Goal: Information Seeking & Learning: Find specific page/section

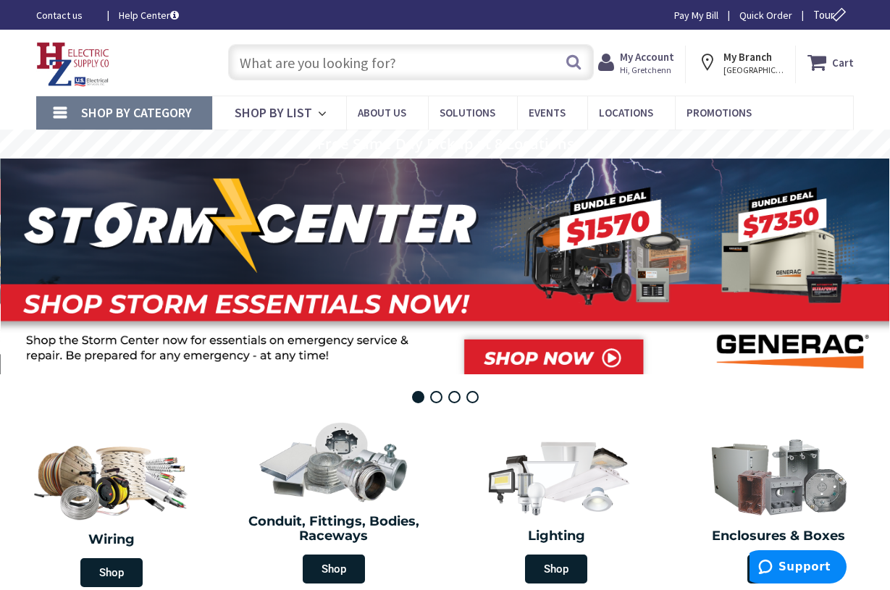
click at [263, 59] on input "text" at bounding box center [411, 62] width 366 height 36
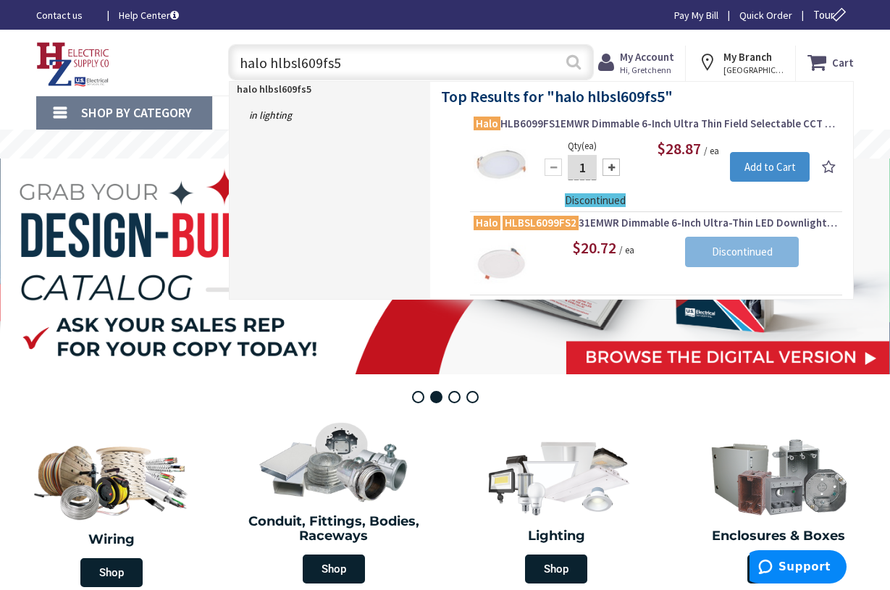
type input "halo hlbsl609fs5"
click at [570, 59] on button "Search" at bounding box center [573, 62] width 19 height 33
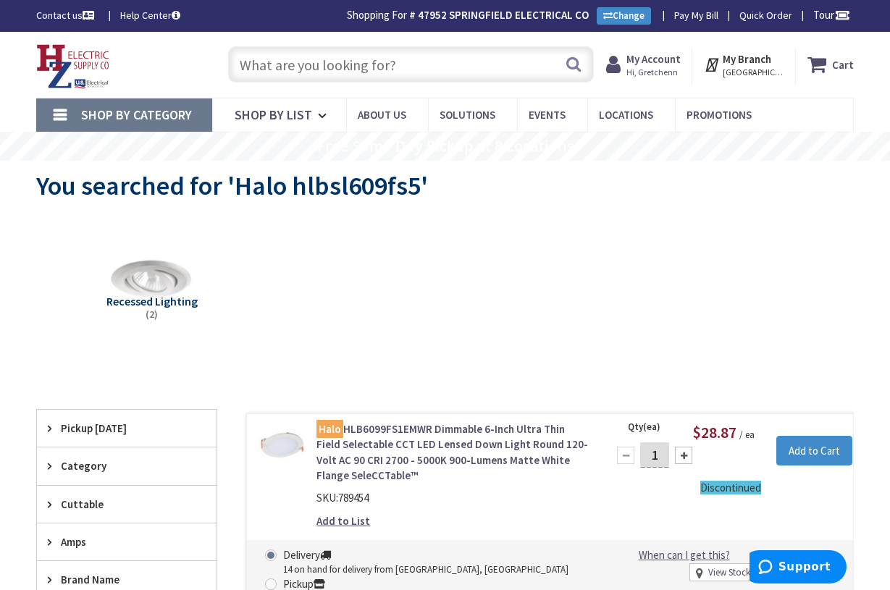
click at [337, 70] on input "text" at bounding box center [411, 64] width 366 height 36
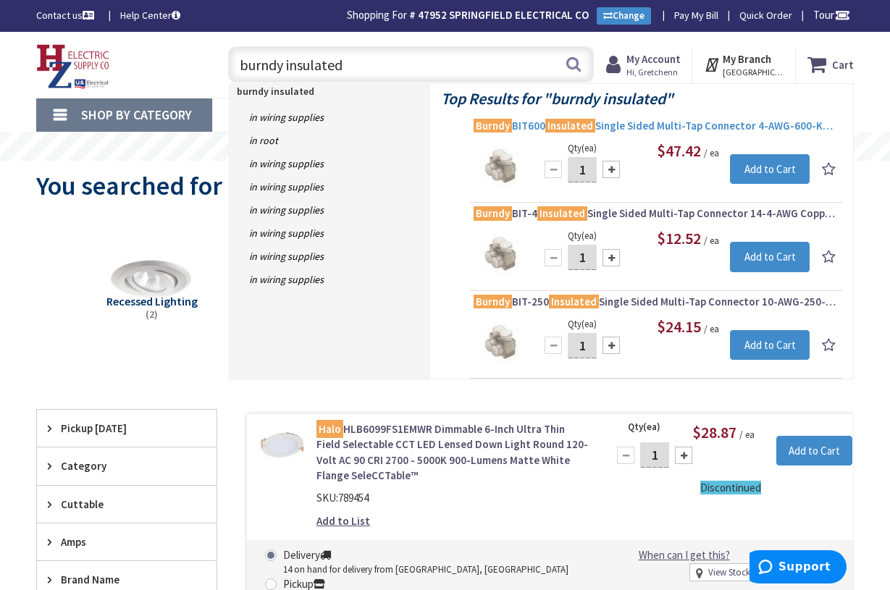
type input "burndy insulated"
click at [617, 127] on span "Burndy BIT600 Insulated Single Sided Multi-Tap Connector 4-AWG-600-KCMIL Copper…" at bounding box center [655, 126] width 365 height 14
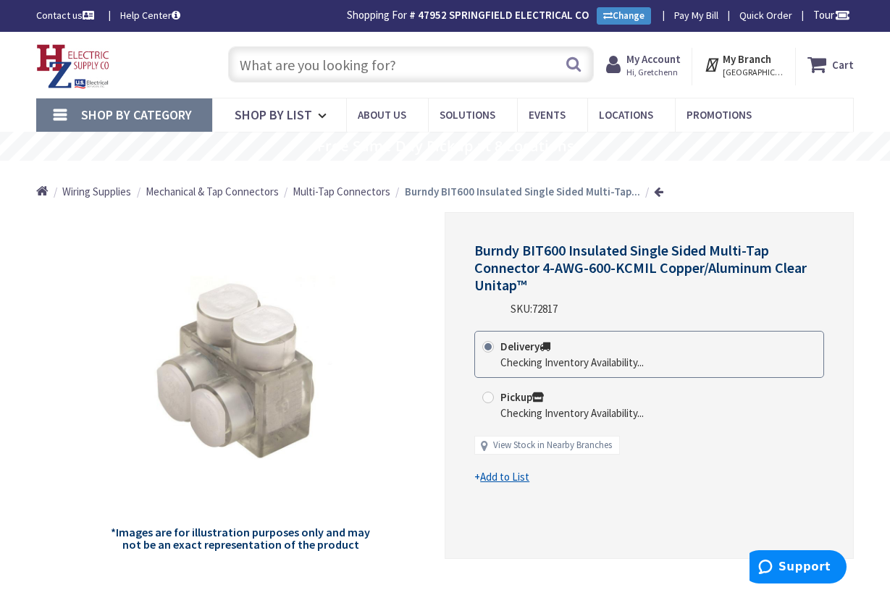
click at [371, 187] on span "Multi-Tap Connectors" at bounding box center [341, 192] width 98 height 14
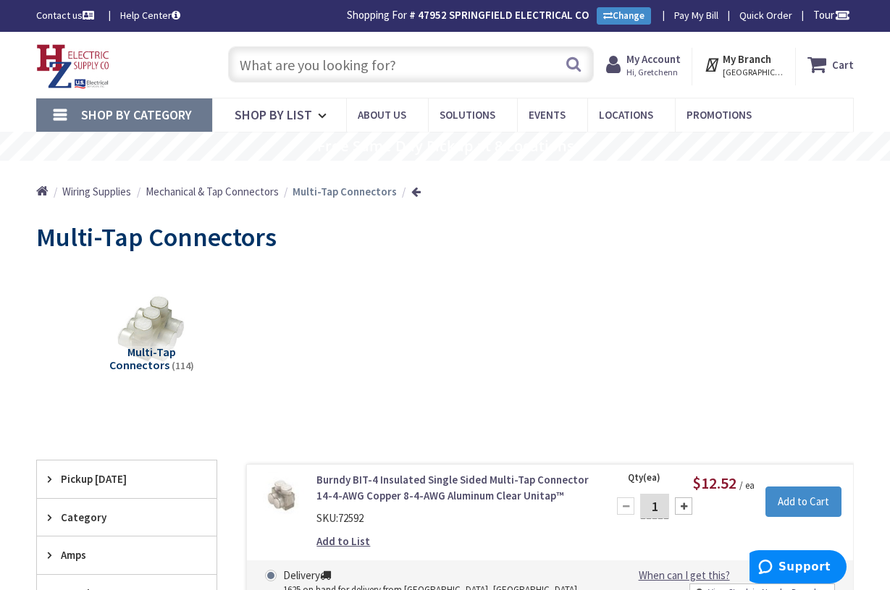
click at [261, 194] on span "Mechanical & Tap Connectors" at bounding box center [211, 192] width 133 height 14
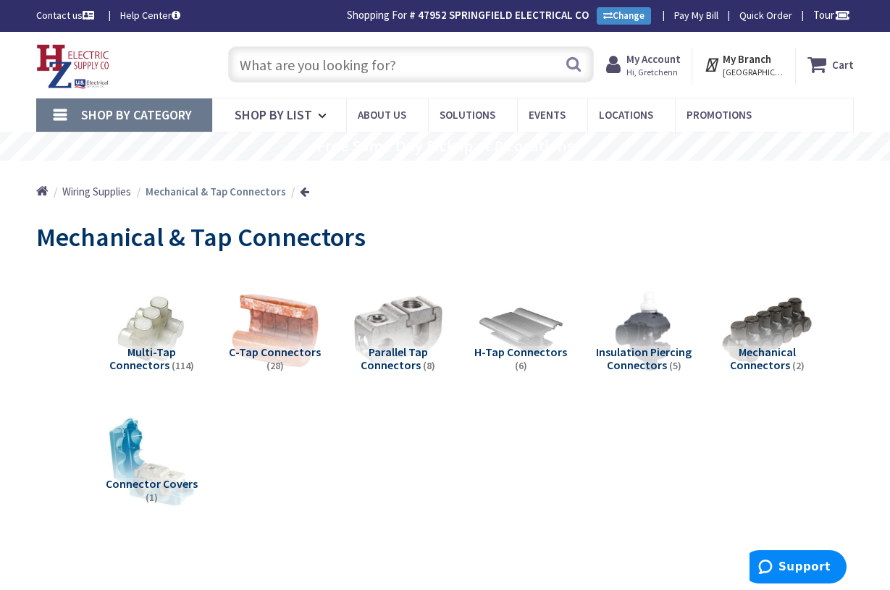
click at [250, 350] on span "C-Tap Connectors" at bounding box center [275, 352] width 92 height 14
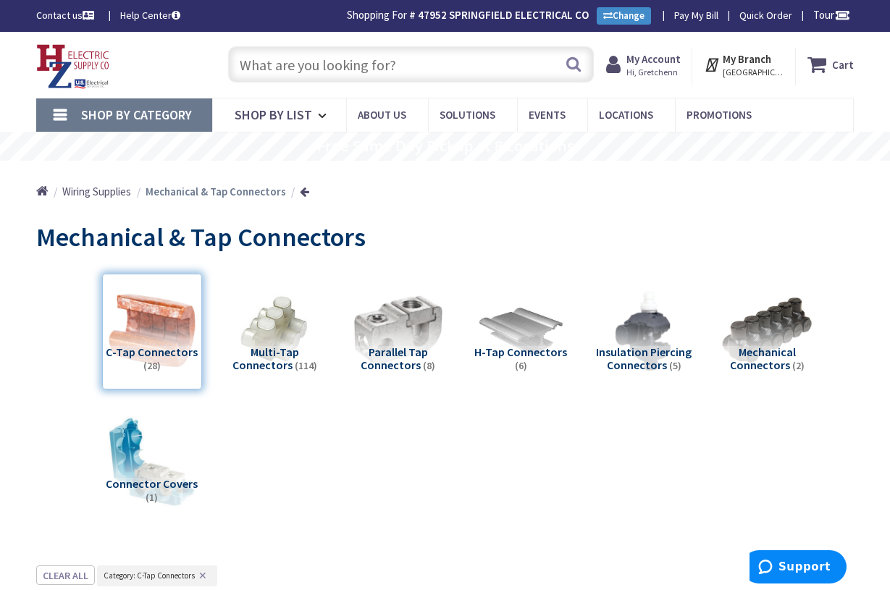
click at [272, 351] on span "Multi-Tap Connectors" at bounding box center [265, 359] width 67 height 28
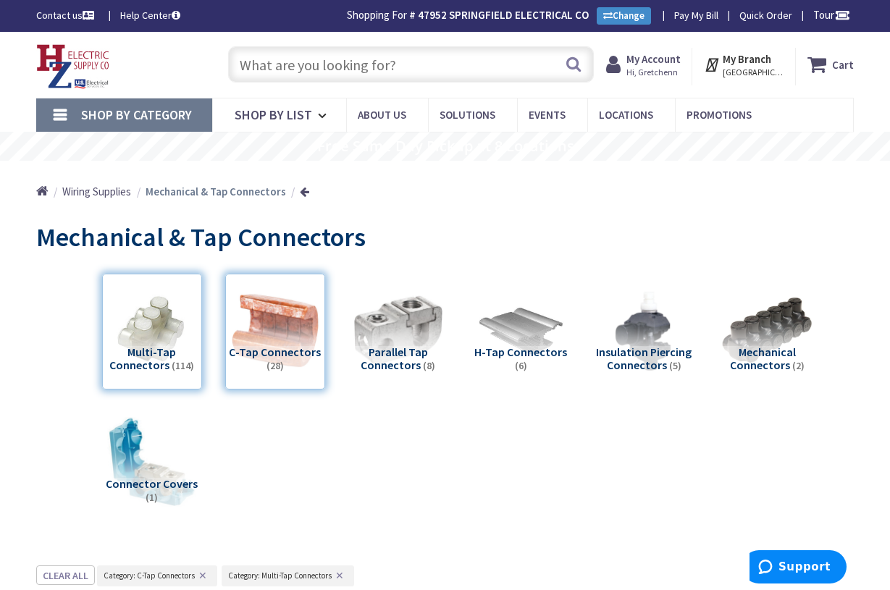
click at [289, 70] on input "text" at bounding box center [411, 64] width 366 height 36
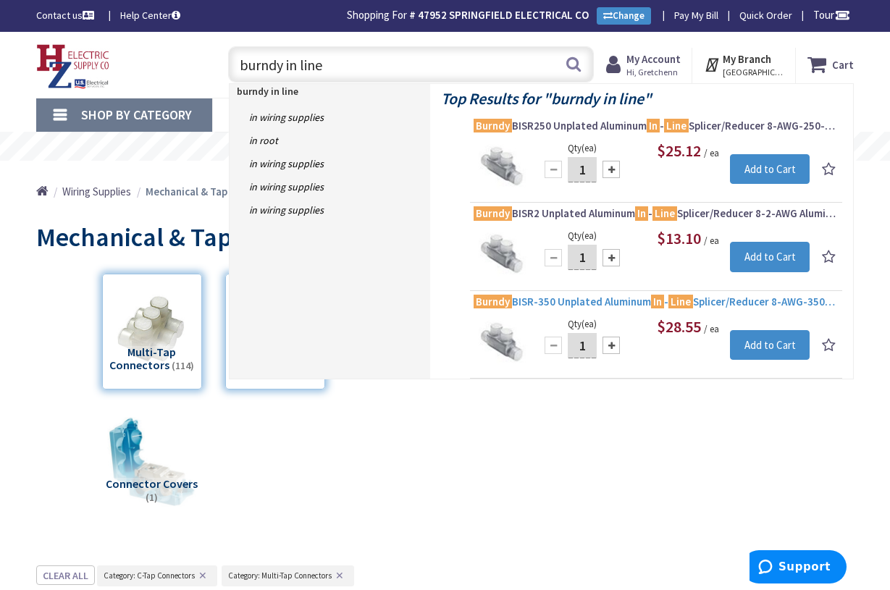
type input "burndy in line"
click at [606, 300] on span "Burndy BISR-350 Unplated Aluminum In - Line Splicer/Reducer 8-AWG-350-KCMIL Alu…" at bounding box center [655, 302] width 365 height 14
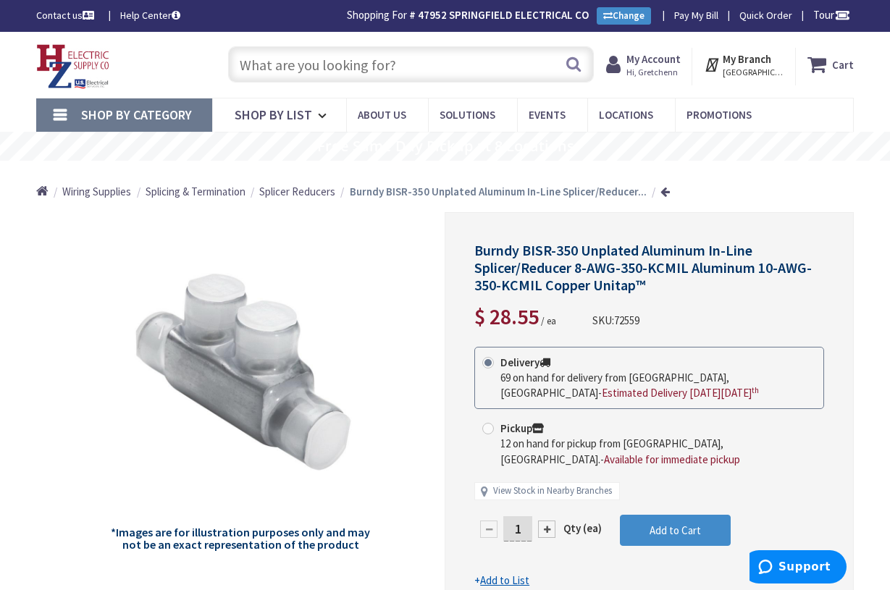
click at [321, 196] on span "Splicer Reducers" at bounding box center [297, 192] width 76 height 14
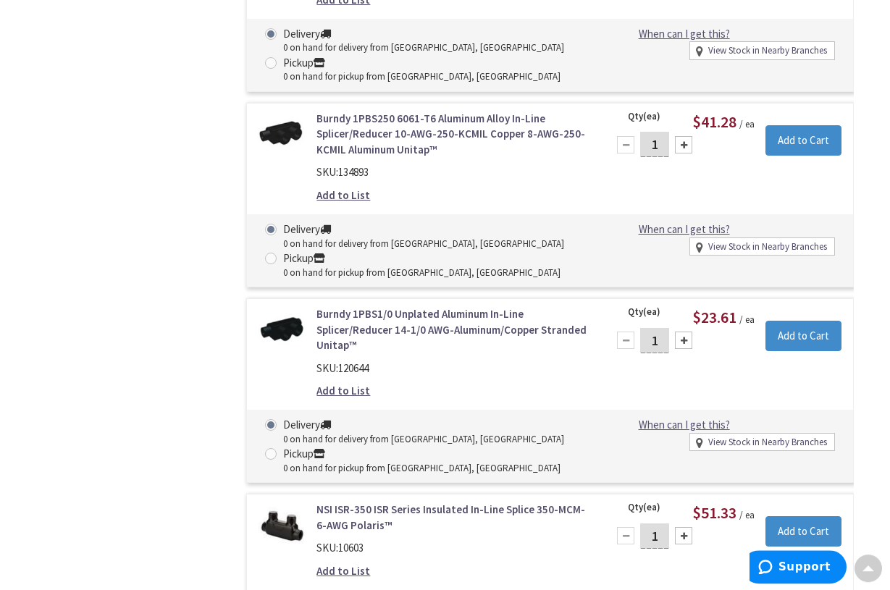
scroll to position [5613, 0]
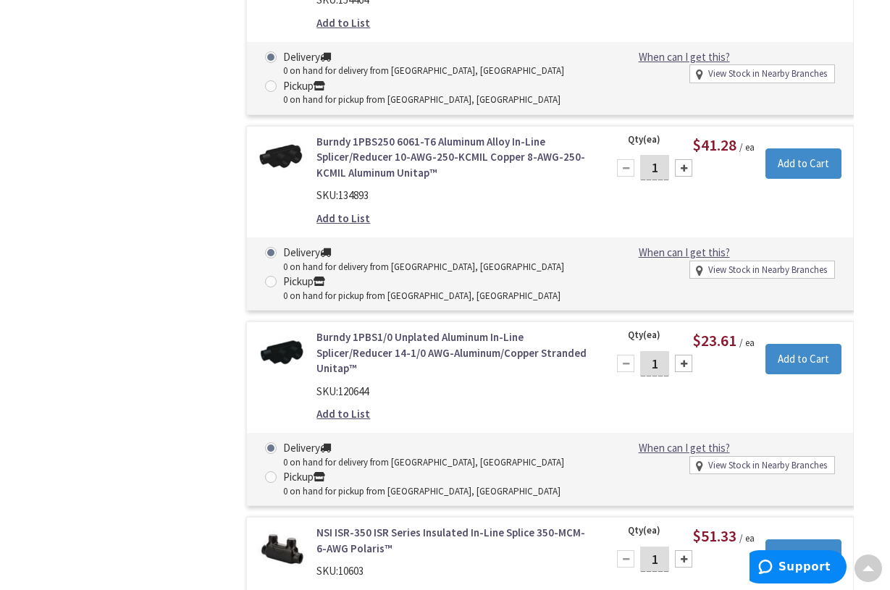
click at [413, 148] on link "Burndy 1PBS250 6061-T6 Aluminum Alloy In-Line Splicer/Reducer 10-AWG-250-KCMIL …" at bounding box center [452, 157] width 273 height 46
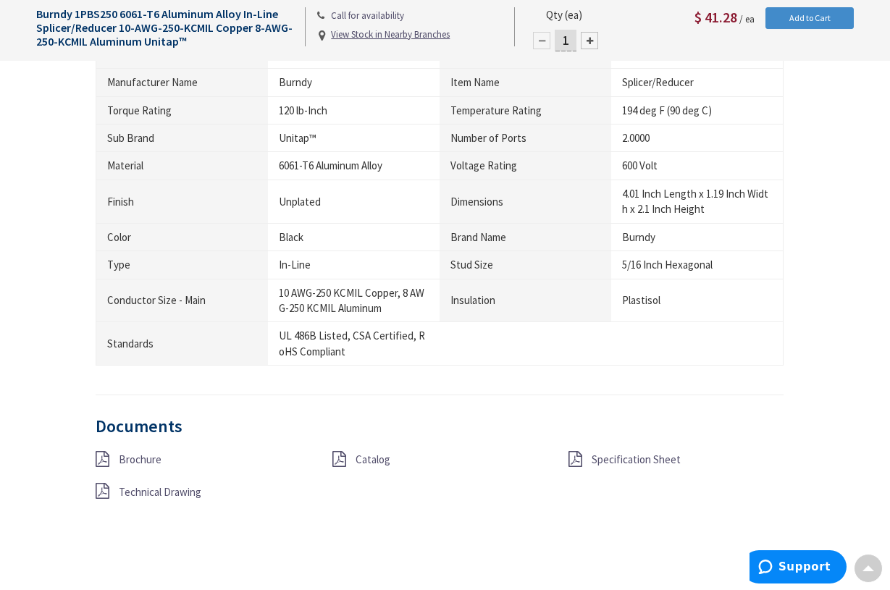
scroll to position [1034, 0]
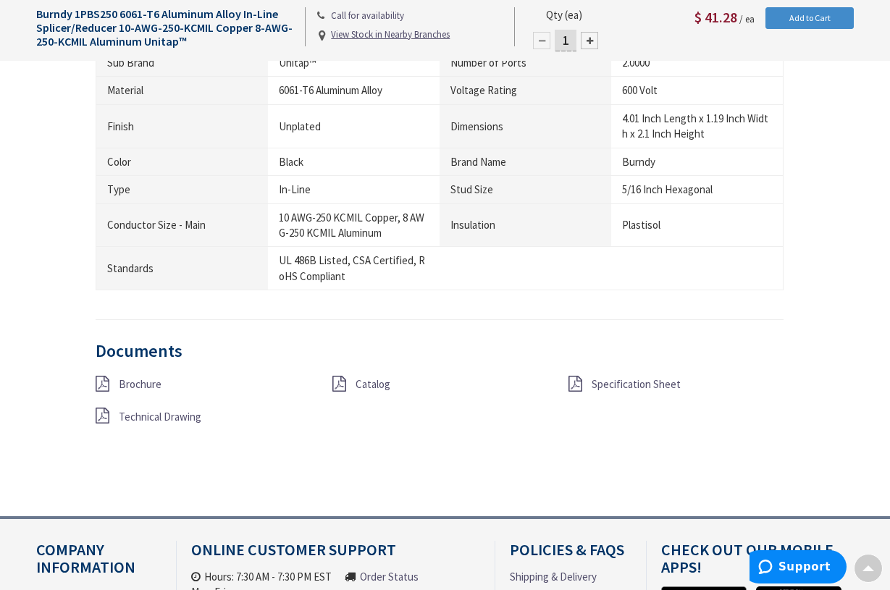
click at [608, 377] on span "Specification Sheet" at bounding box center [635, 384] width 89 height 14
click at [378, 377] on span "Catalog" at bounding box center [372, 384] width 35 height 14
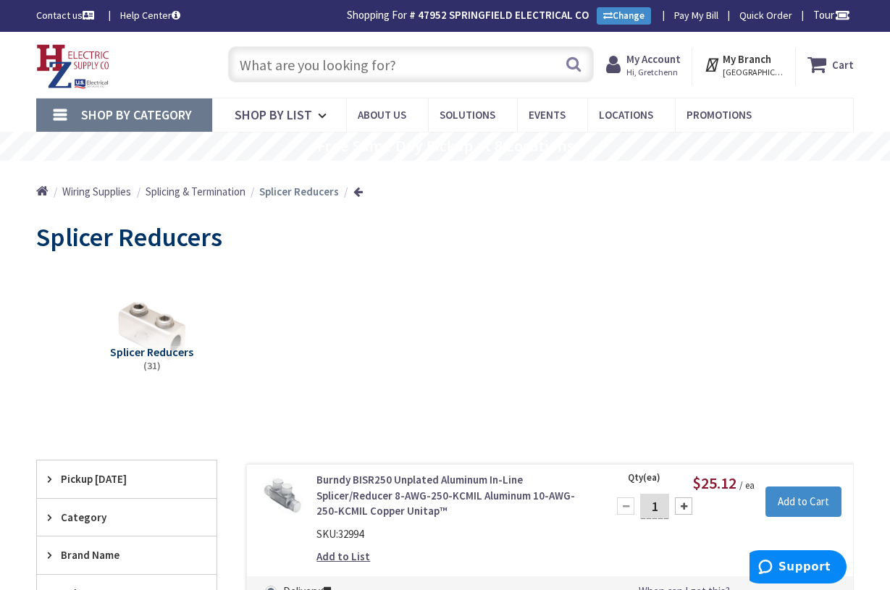
click at [316, 71] on input "text" at bounding box center [411, 64] width 366 height 36
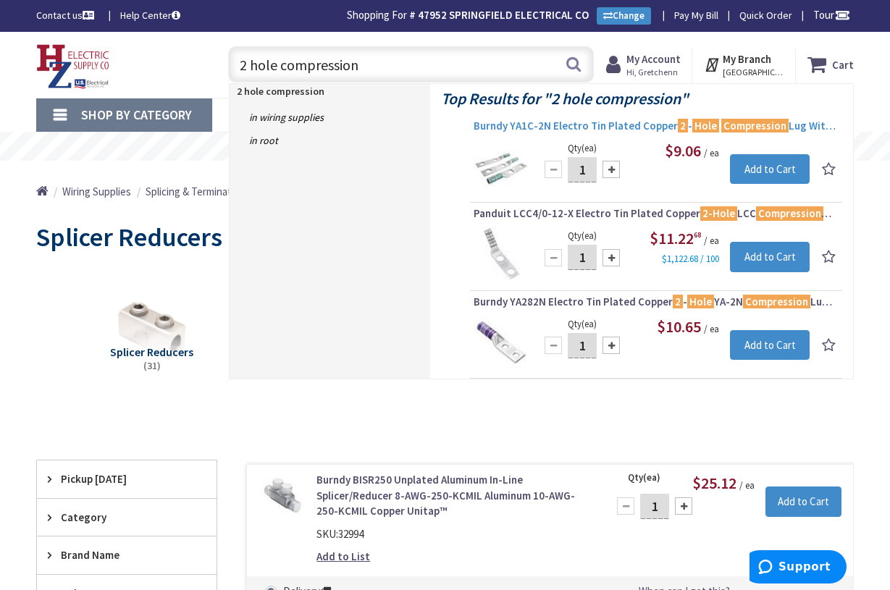
type input "2 hole compression"
click at [569, 122] on span "Burndy YA1C-2N Electro Tin Plated Copper 2 - Hole Compression Lug Without Inspe…" at bounding box center [655, 126] width 365 height 14
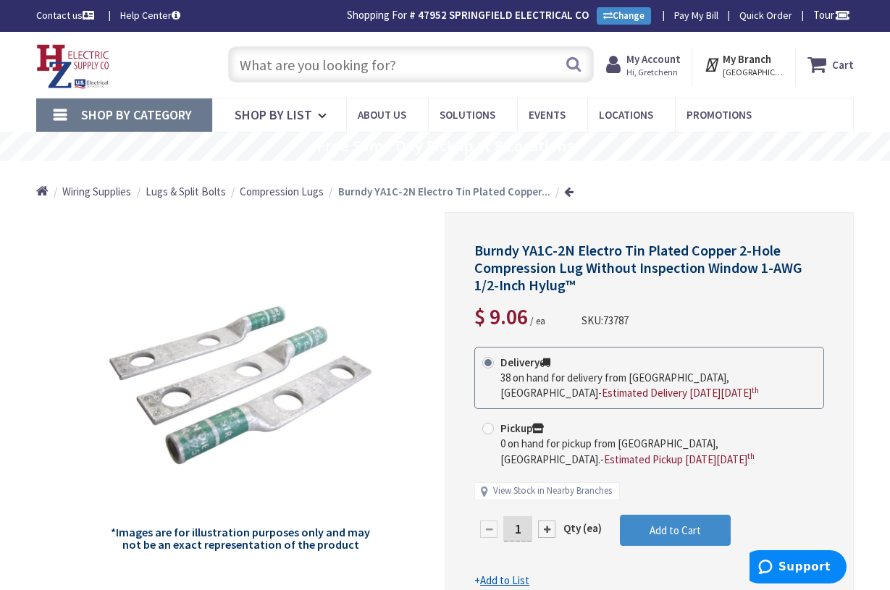
click at [312, 195] on span "Compression Lugs" at bounding box center [282, 192] width 84 height 14
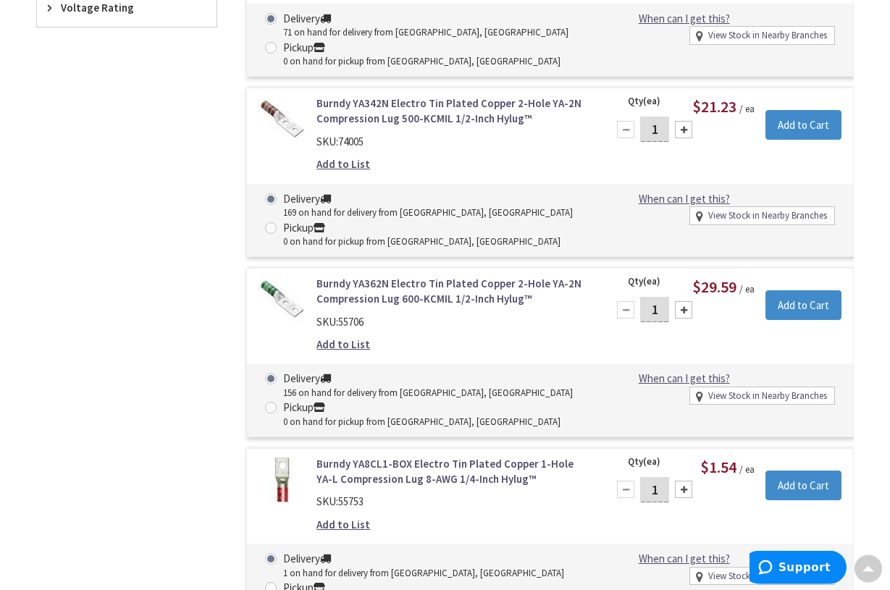
scroll to position [740, 0]
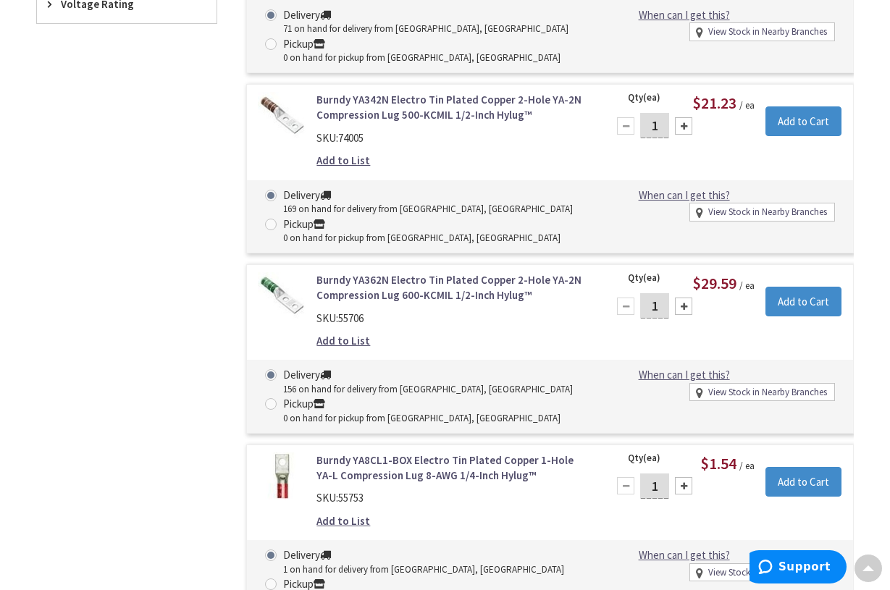
click at [423, 287] on link "Burndy YA362N Electro Tin Plated Copper 2-Hole YA-2N Compression Lug 600-KCMIL …" at bounding box center [452, 287] width 273 height 31
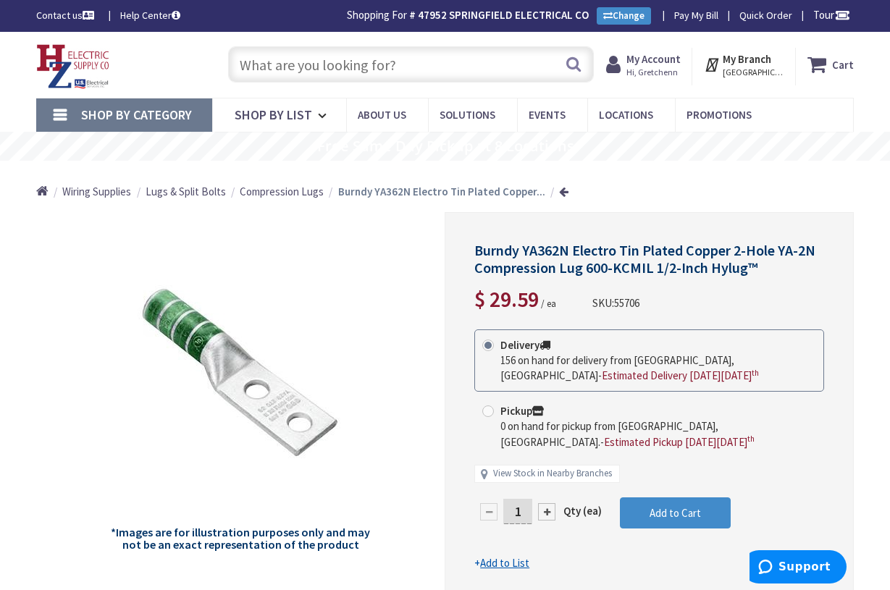
click at [275, 68] on input "text" at bounding box center [411, 64] width 366 height 36
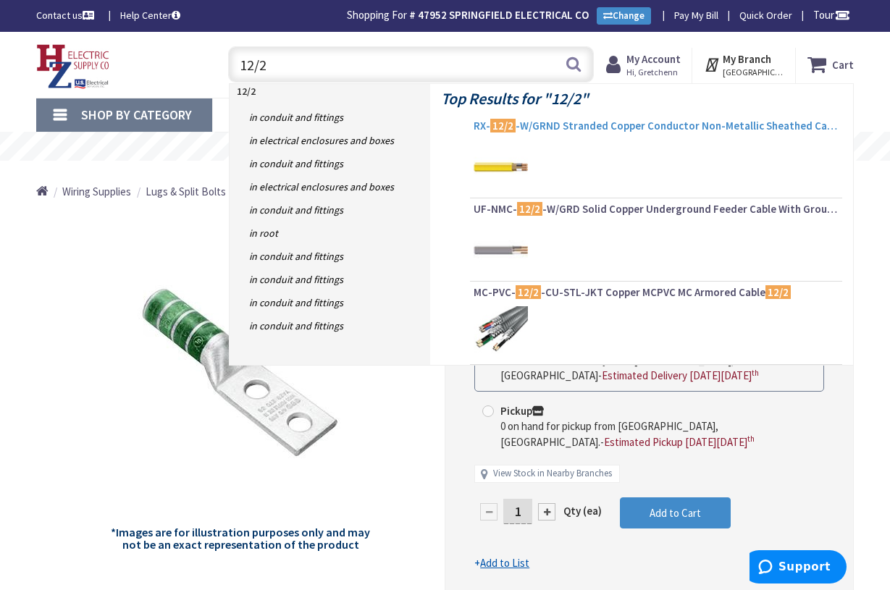
type input "12/2"
click at [671, 131] on span "RX- 12/2 -W/GRND Stranded Copper Conductor Non-Metallic Sheathed Cable With Gro…" at bounding box center [655, 126] width 365 height 14
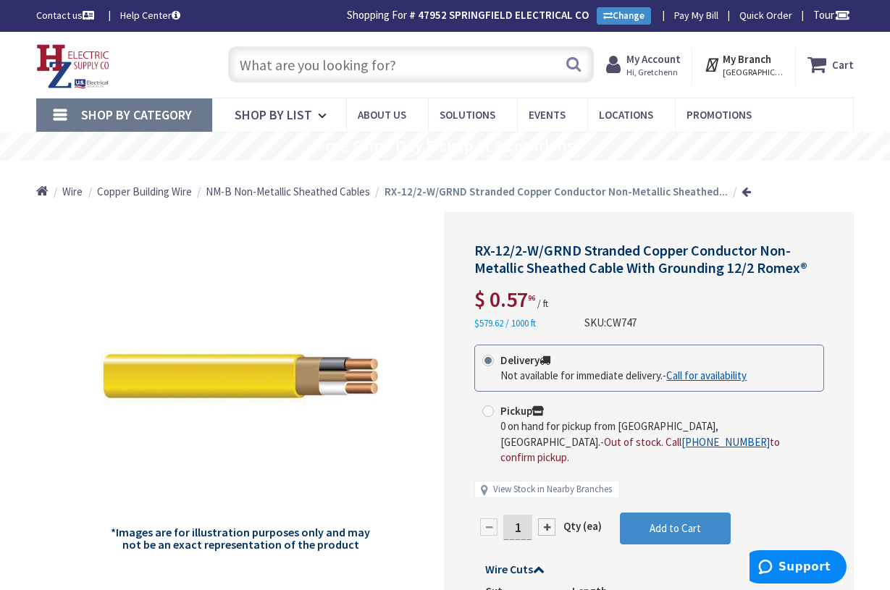
click at [302, 68] on input "text" at bounding box center [411, 64] width 366 height 36
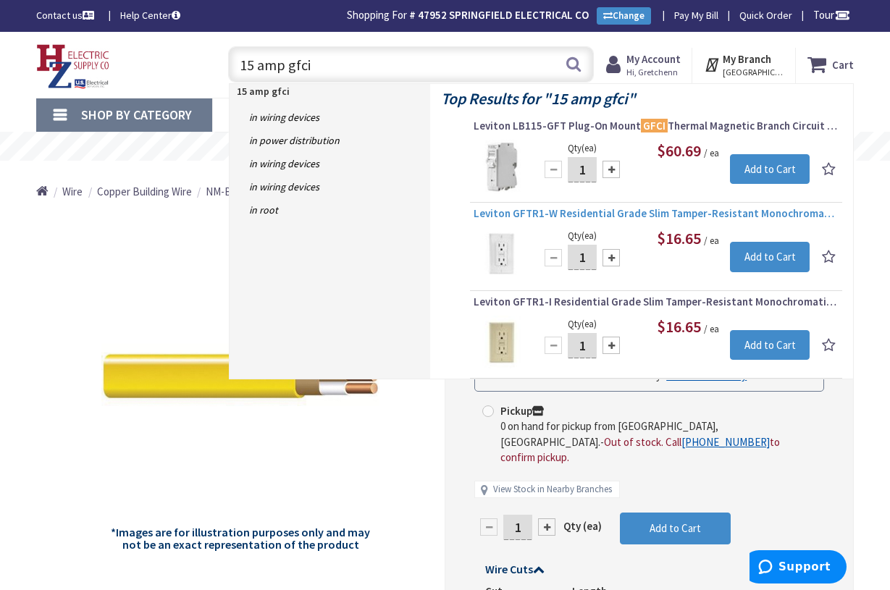
type input "15 amp gfci"
click at [651, 208] on span "Leviton GFTR1-W Residential Grade Slim Tamper-Resistant Monochromatic Self-Test…" at bounding box center [655, 213] width 365 height 14
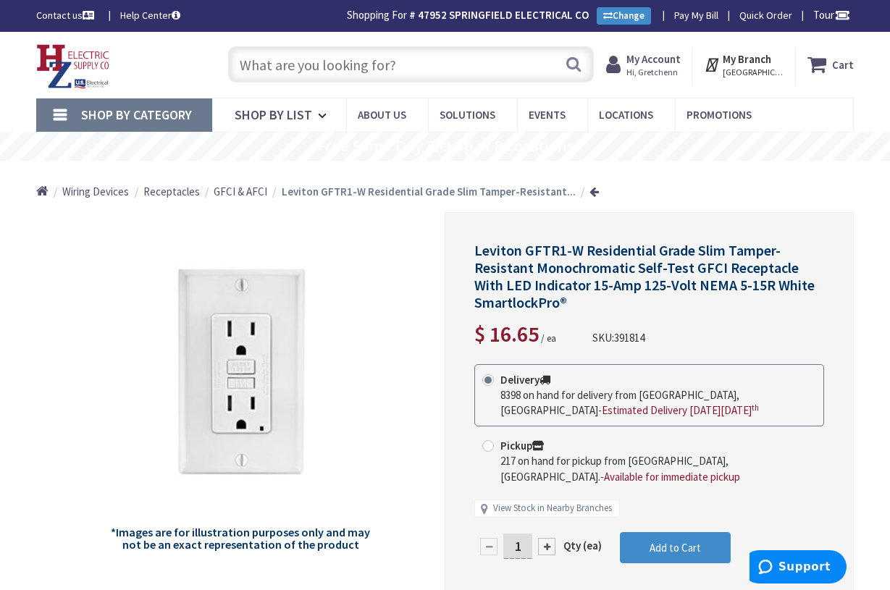
click at [64, 114] on link "Shop By Category" at bounding box center [124, 114] width 176 height 33
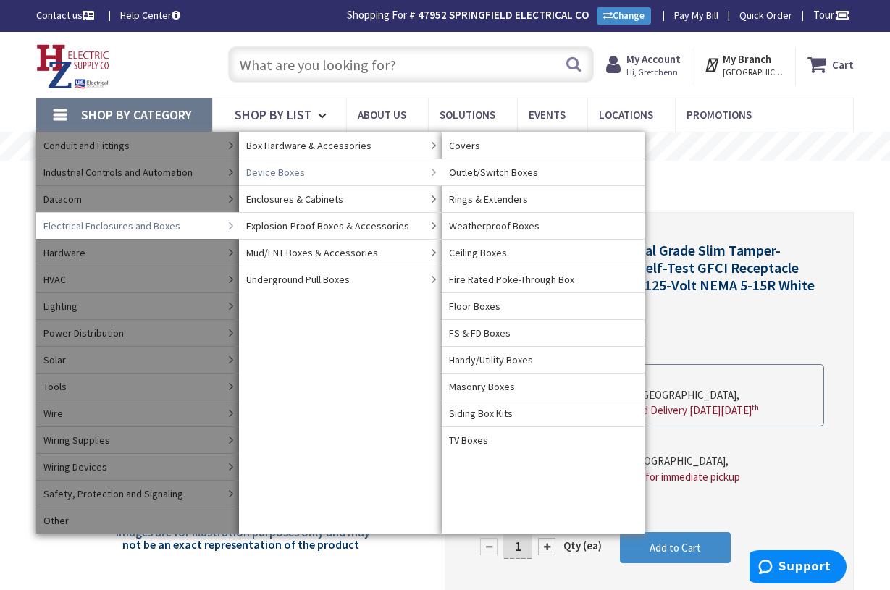
click at [275, 169] on span "Device Boxes" at bounding box center [275, 172] width 59 height 14
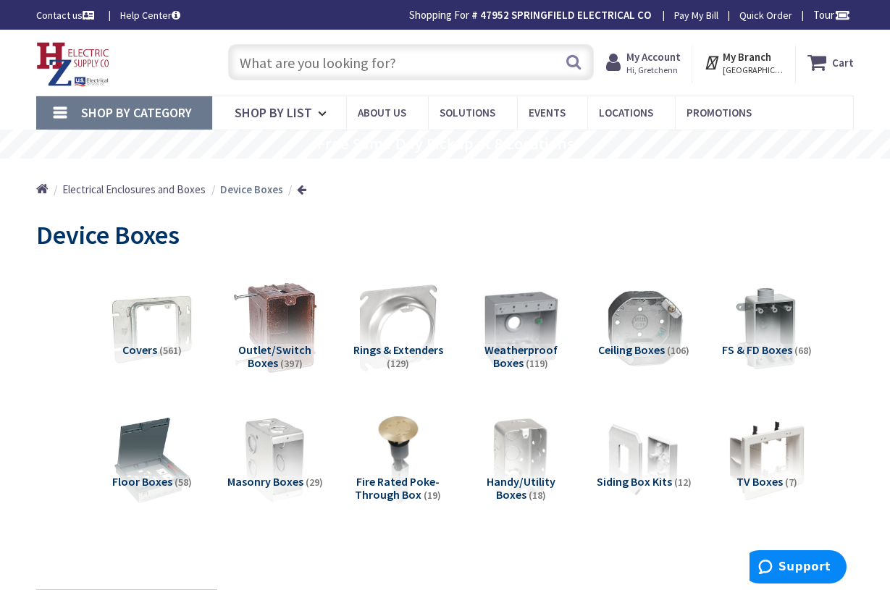
click at [281, 322] on img at bounding box center [275, 328] width 98 height 98
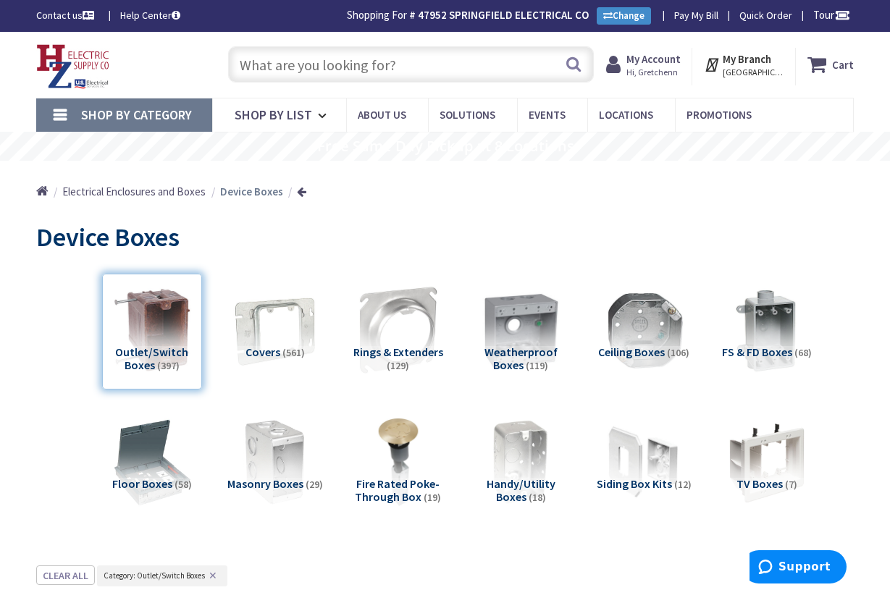
click at [75, 114] on link "Shop By Category" at bounding box center [124, 114] width 176 height 33
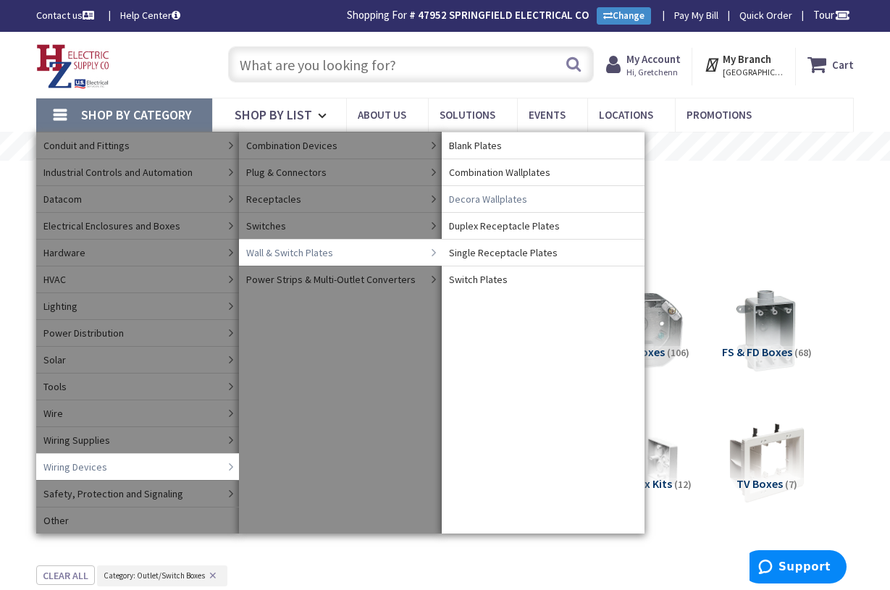
click at [490, 199] on span "Decora Wallplates" at bounding box center [488, 199] width 78 height 14
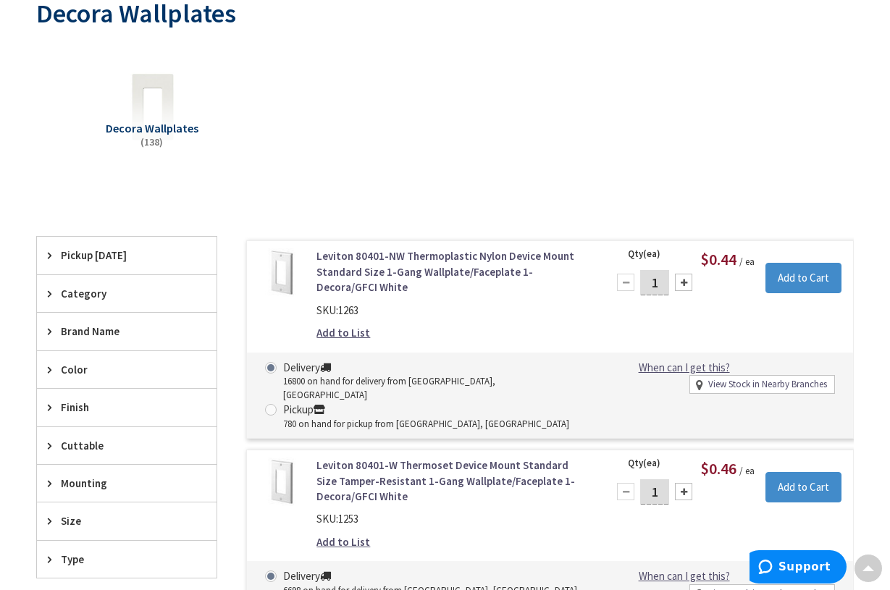
scroll to position [224, 0]
